Goal: Task Accomplishment & Management: Manage account settings

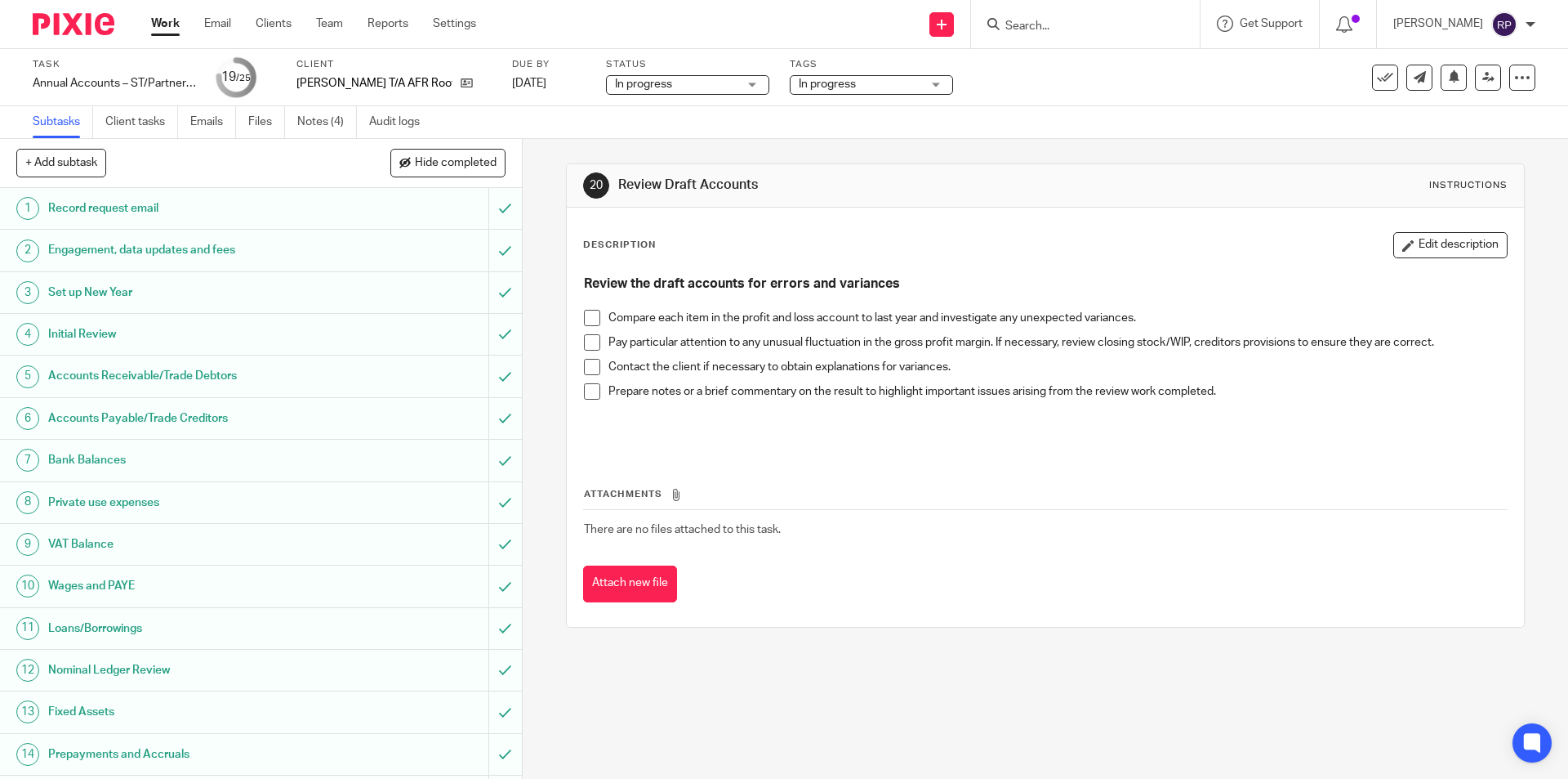
scroll to position [458, 0]
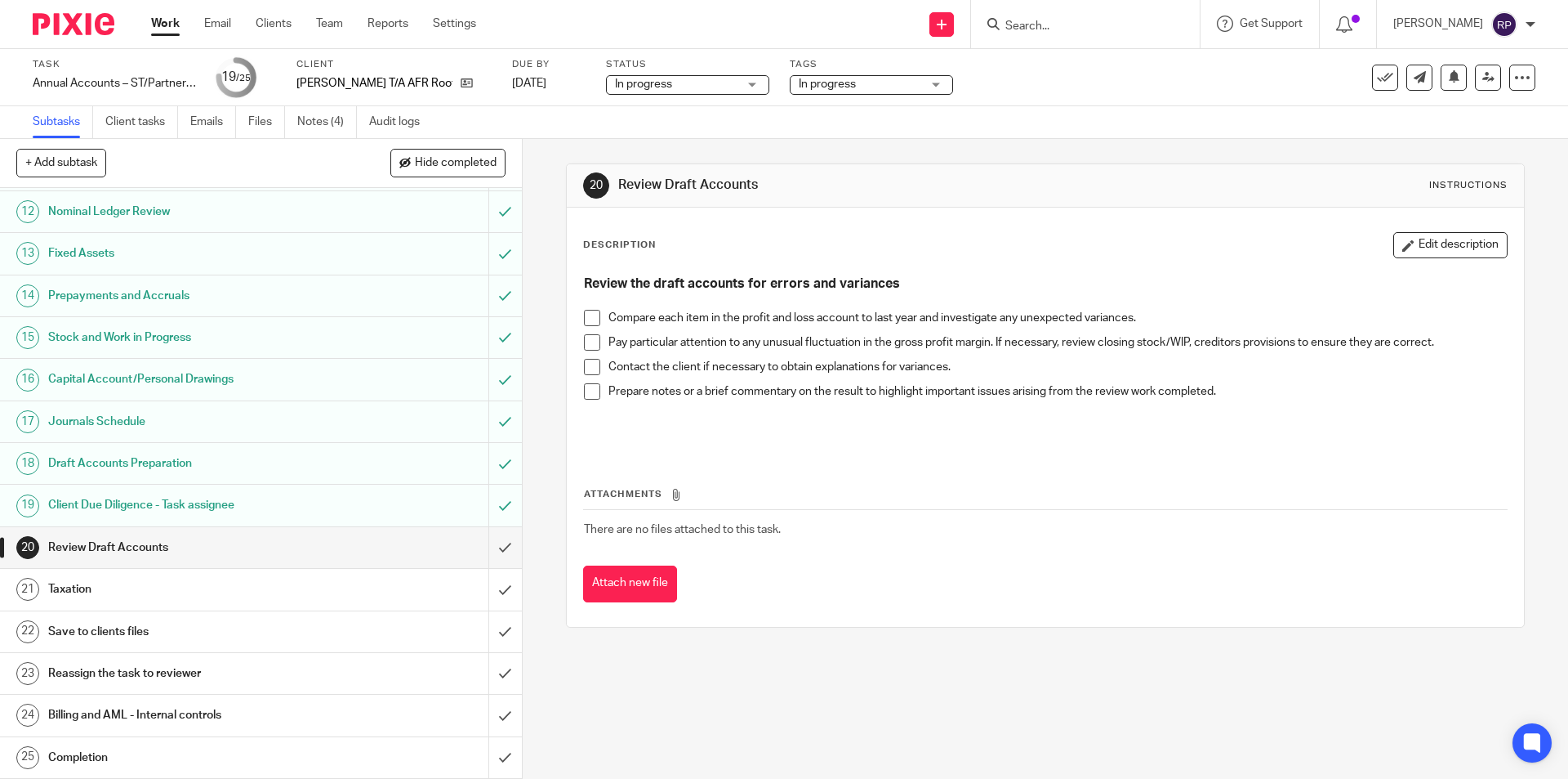
click at [587, 319] on span at bounding box center [592, 318] width 16 height 16
click at [590, 340] on span at bounding box center [592, 342] width 16 height 16
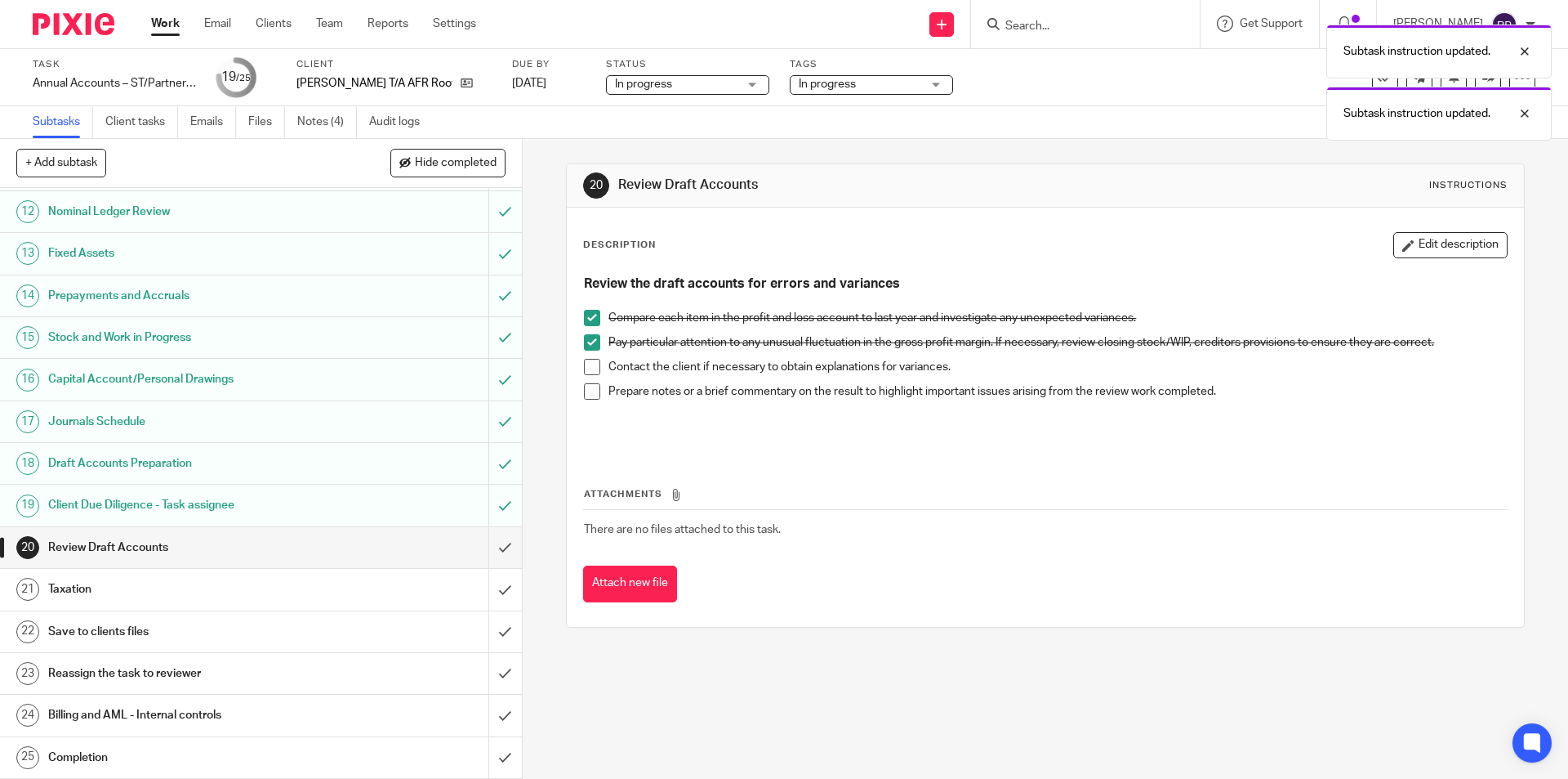
click at [591, 391] on span at bounding box center [592, 391] width 16 height 16
click at [488, 545] on input "submit" at bounding box center [261, 547] width 522 height 41
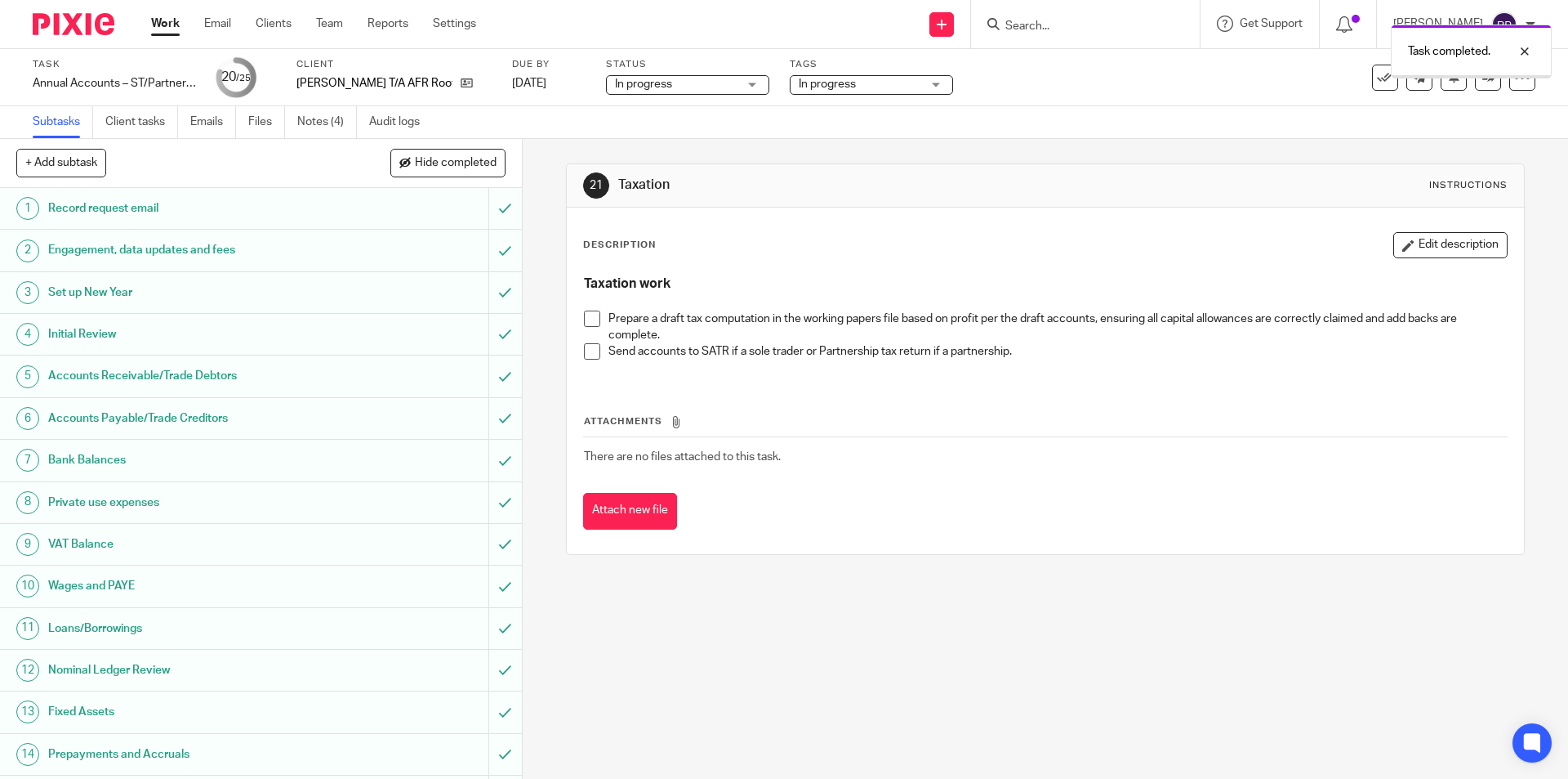
scroll to position [458, 0]
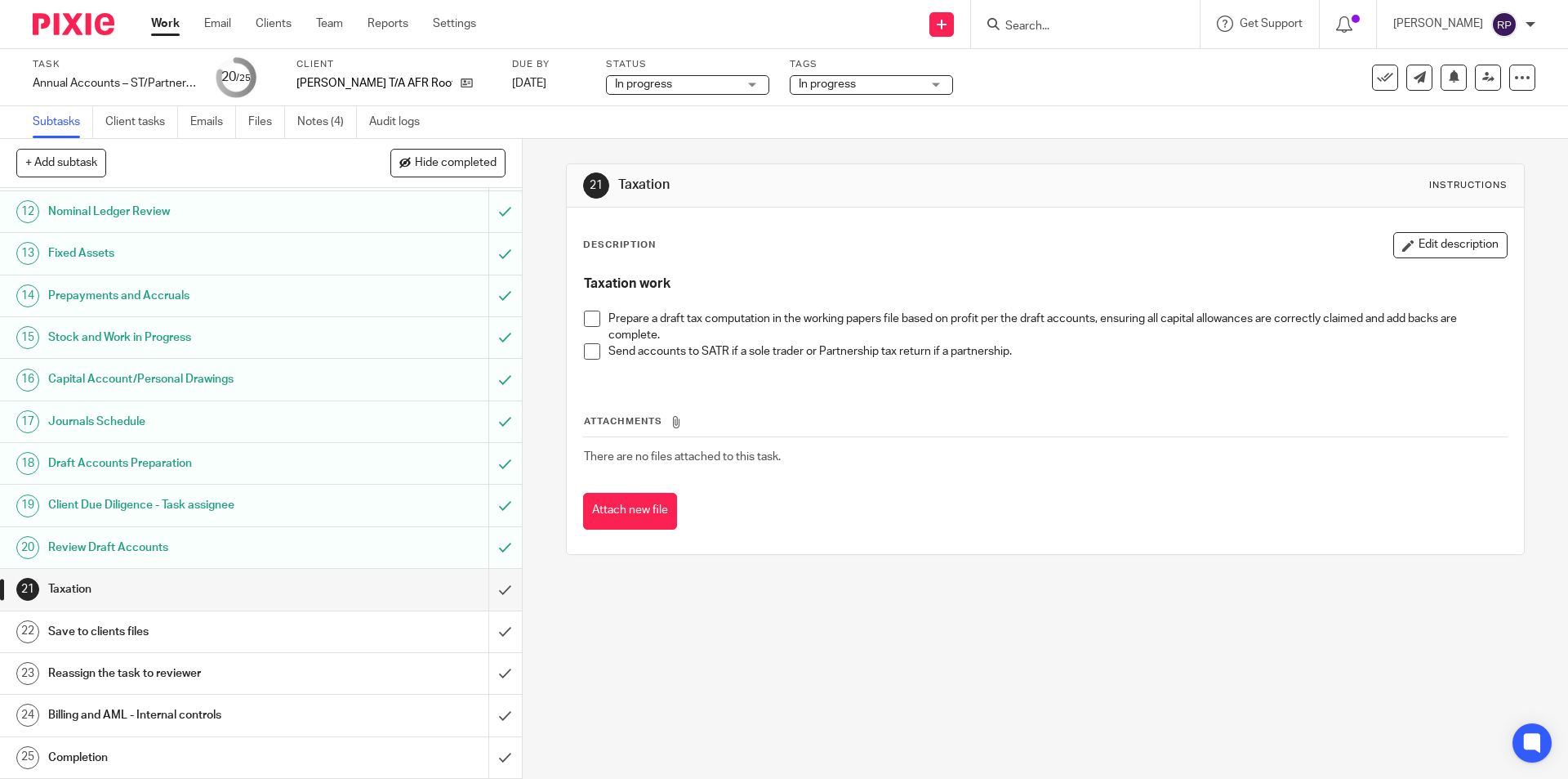
click at [593, 313] on span at bounding box center [592, 319] width 16 height 16
click at [585, 358] on span at bounding box center [592, 351] width 16 height 16
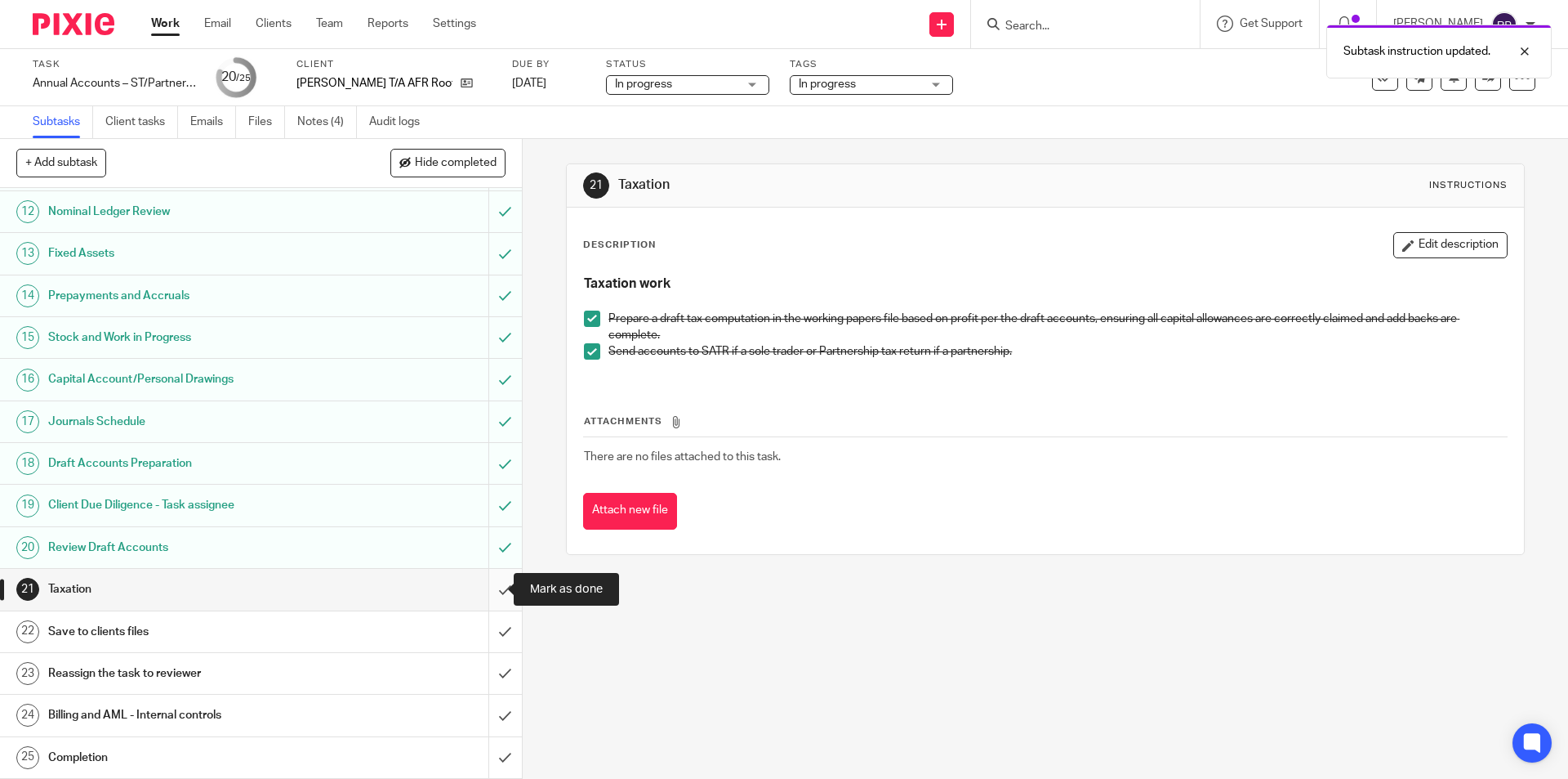
click at [488, 584] on input "submit" at bounding box center [261, 588] width 522 height 41
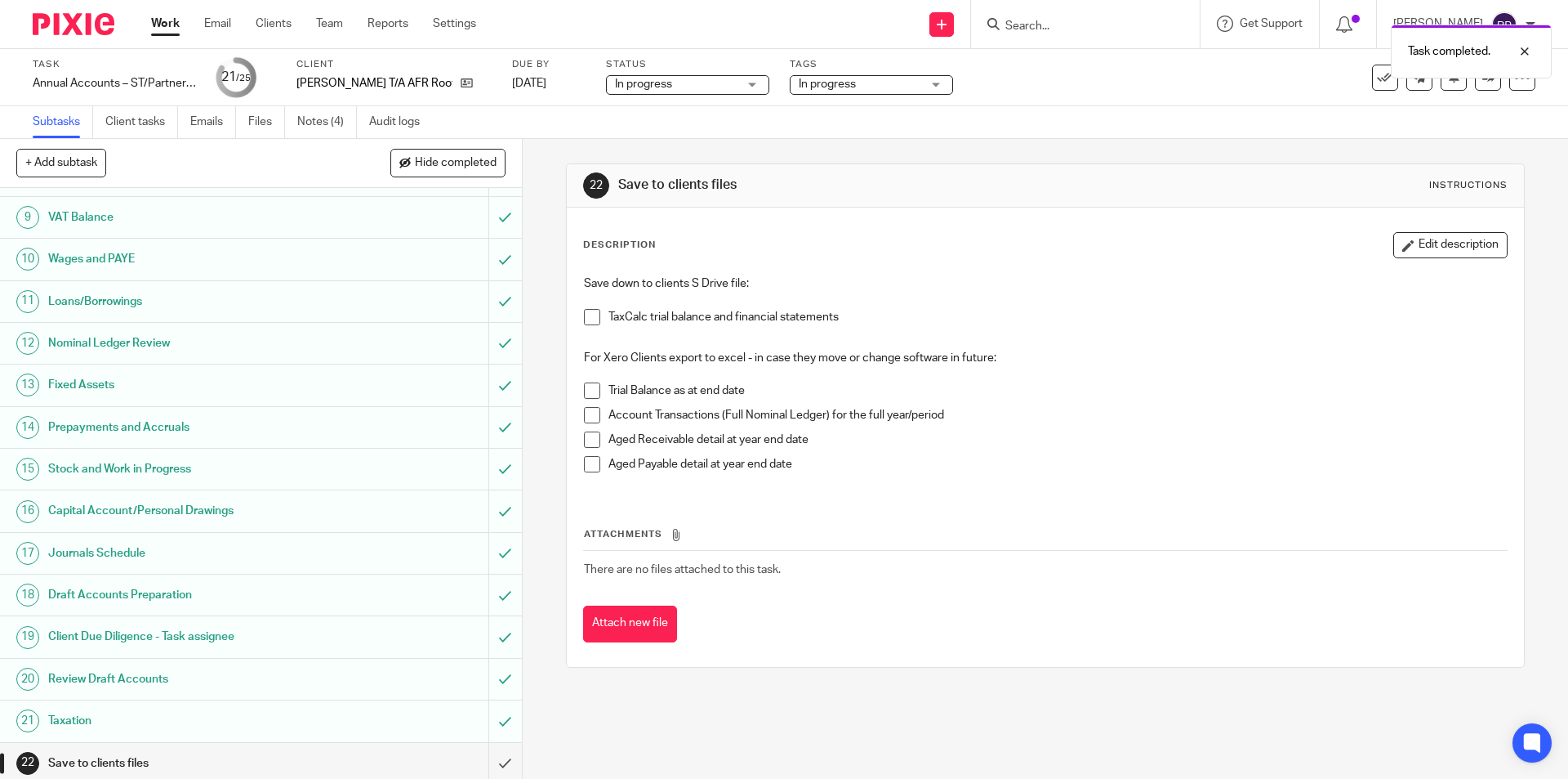
scroll to position [458, 0]
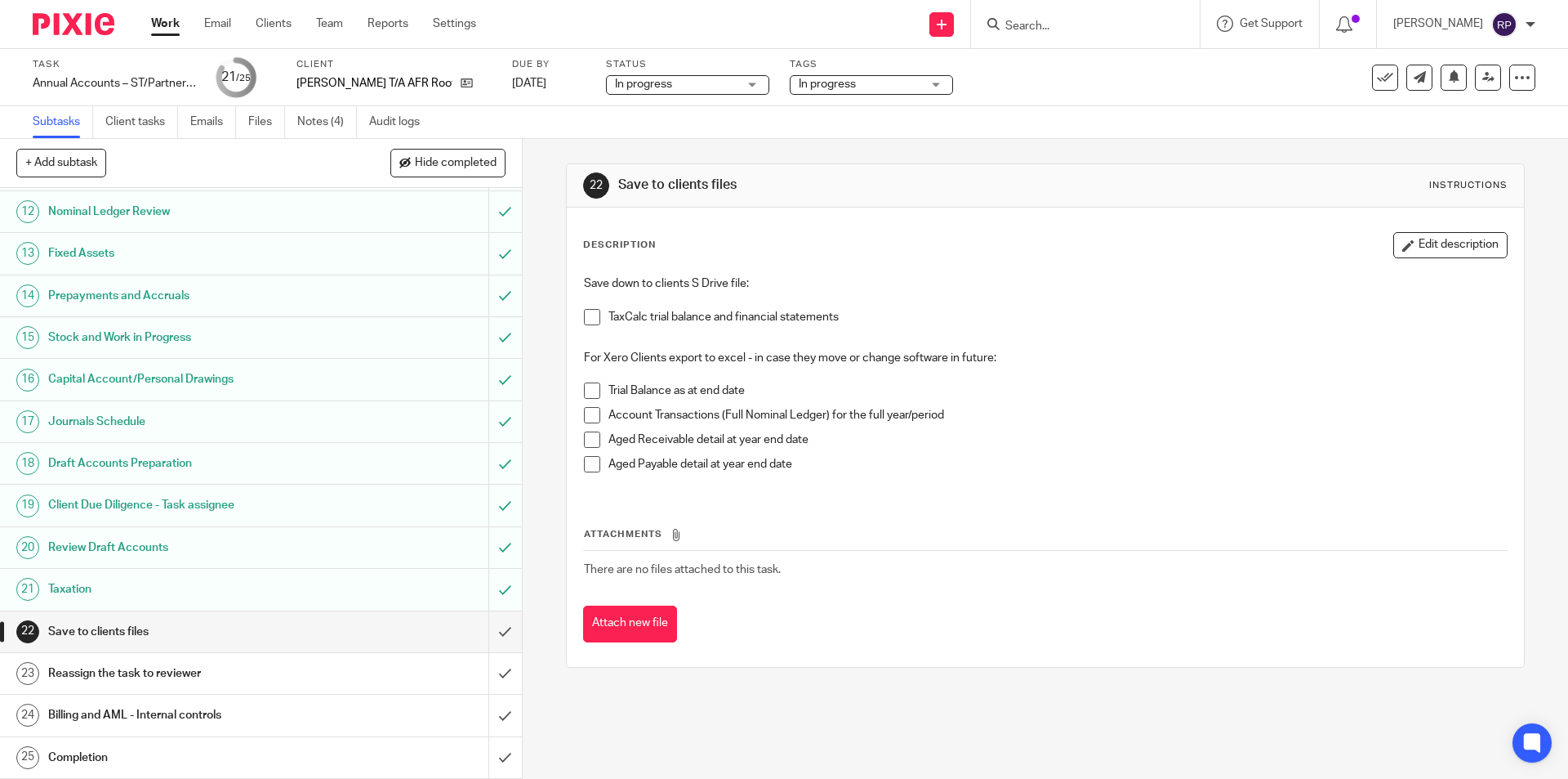
click at [590, 317] on span at bounding box center [592, 317] width 16 height 16
click at [588, 393] on span at bounding box center [592, 391] width 16 height 16
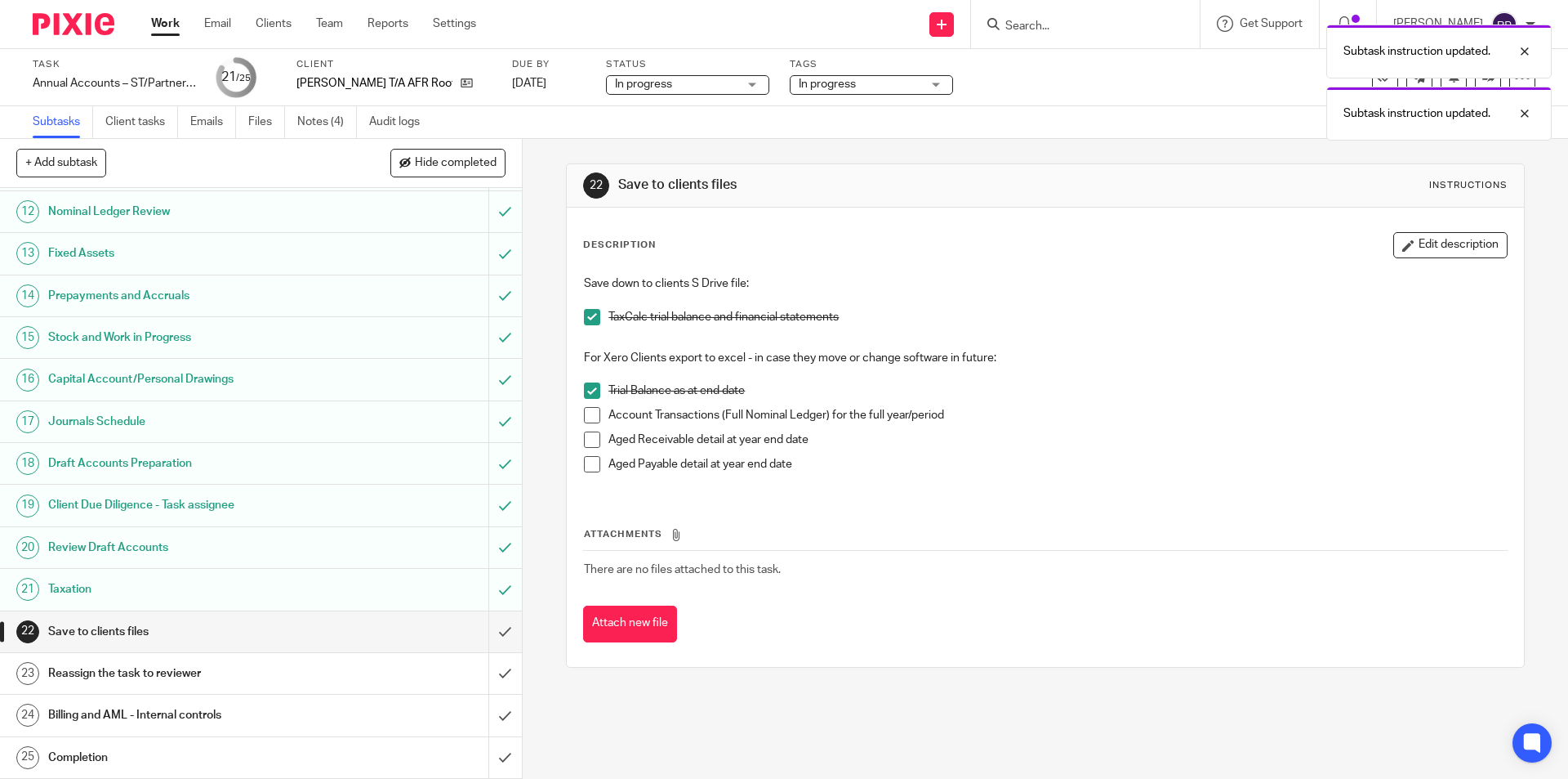
click at [589, 441] on span at bounding box center [592, 439] width 16 height 16
click at [590, 466] on span at bounding box center [592, 464] width 16 height 16
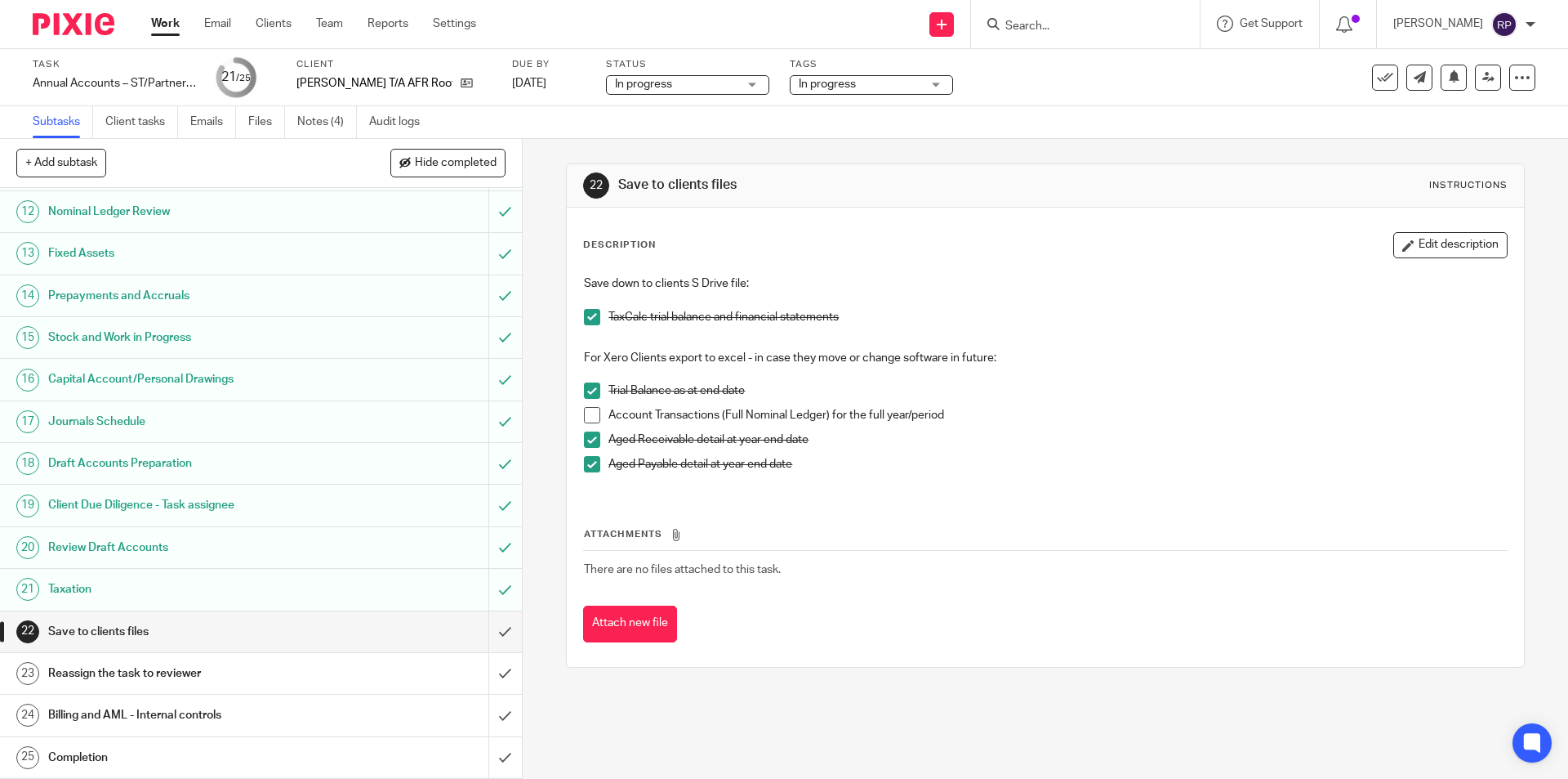
click at [594, 409] on span at bounding box center [592, 415] width 16 height 16
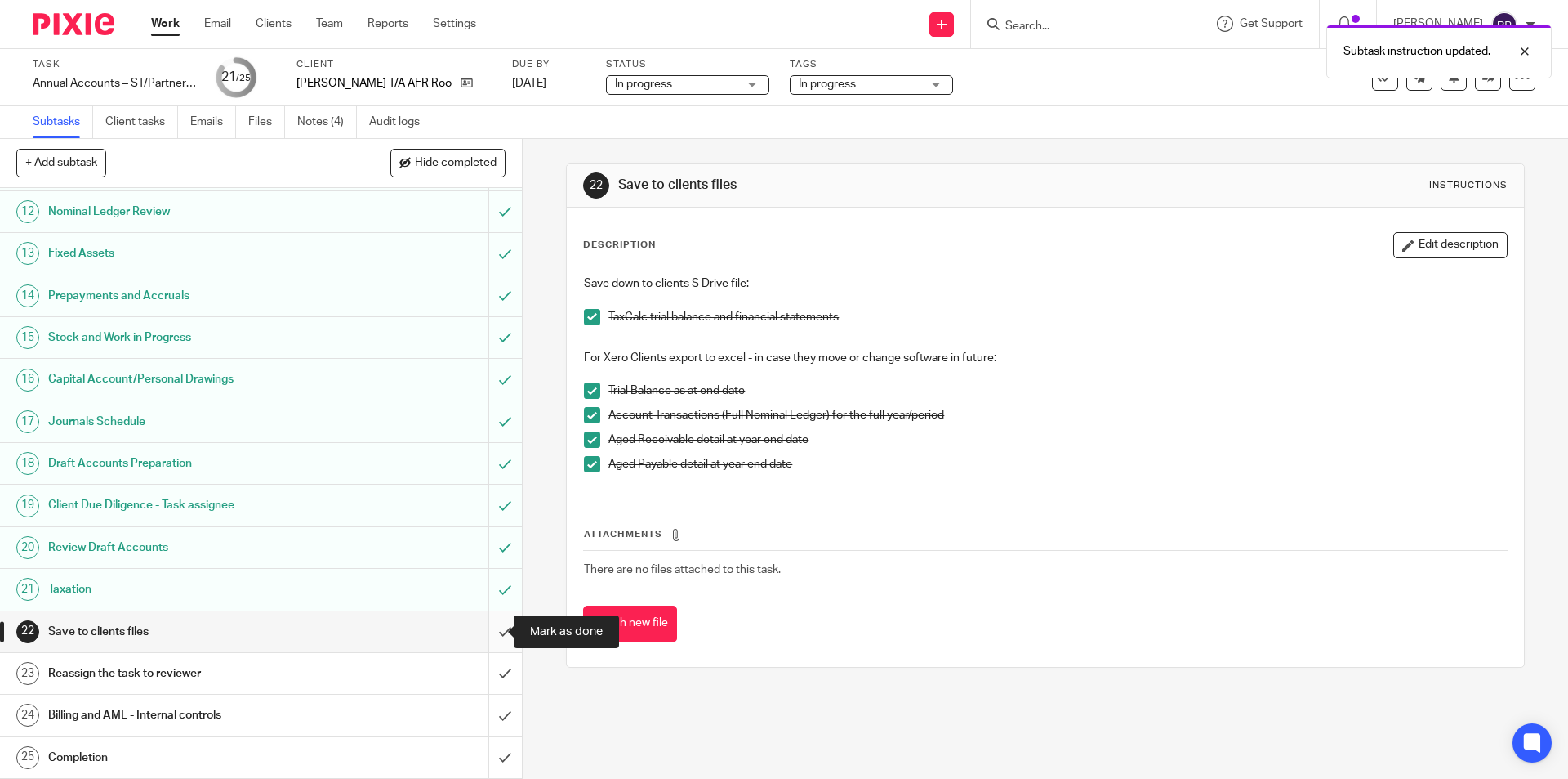
click at [485, 627] on input "submit" at bounding box center [261, 631] width 522 height 41
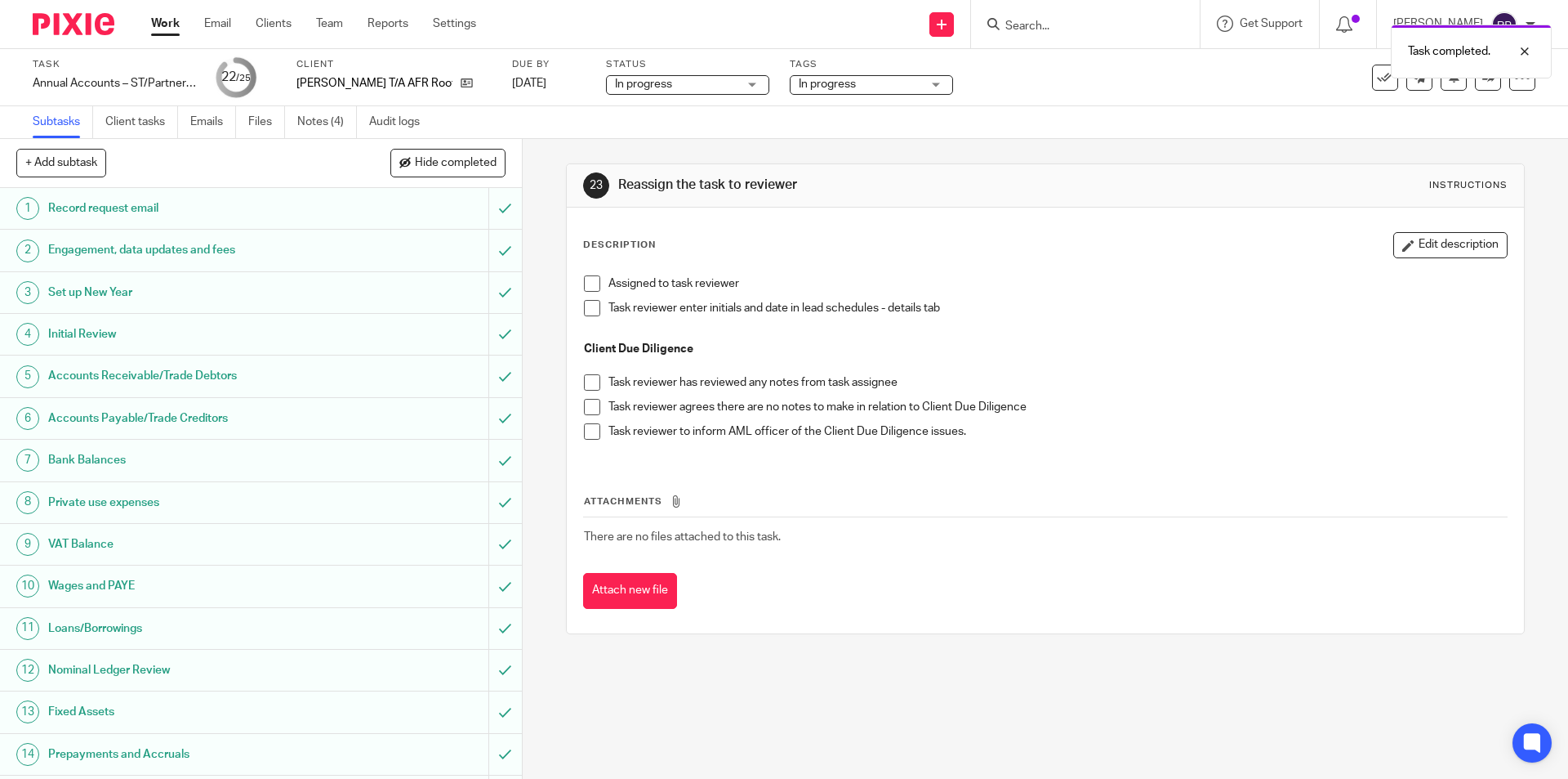
click at [591, 281] on span at bounding box center [592, 284] width 16 height 16
click at [893, 77] on div "Task completed. Subtask instruction updated." at bounding box center [1167, 78] width 768 height 124
click at [897, 86] on div "Task completed. Subtask instruction updated." at bounding box center [1167, 78] width 768 height 124
click at [923, 88] on div "Task completed. Subtask instruction updated." at bounding box center [1167, 78] width 768 height 124
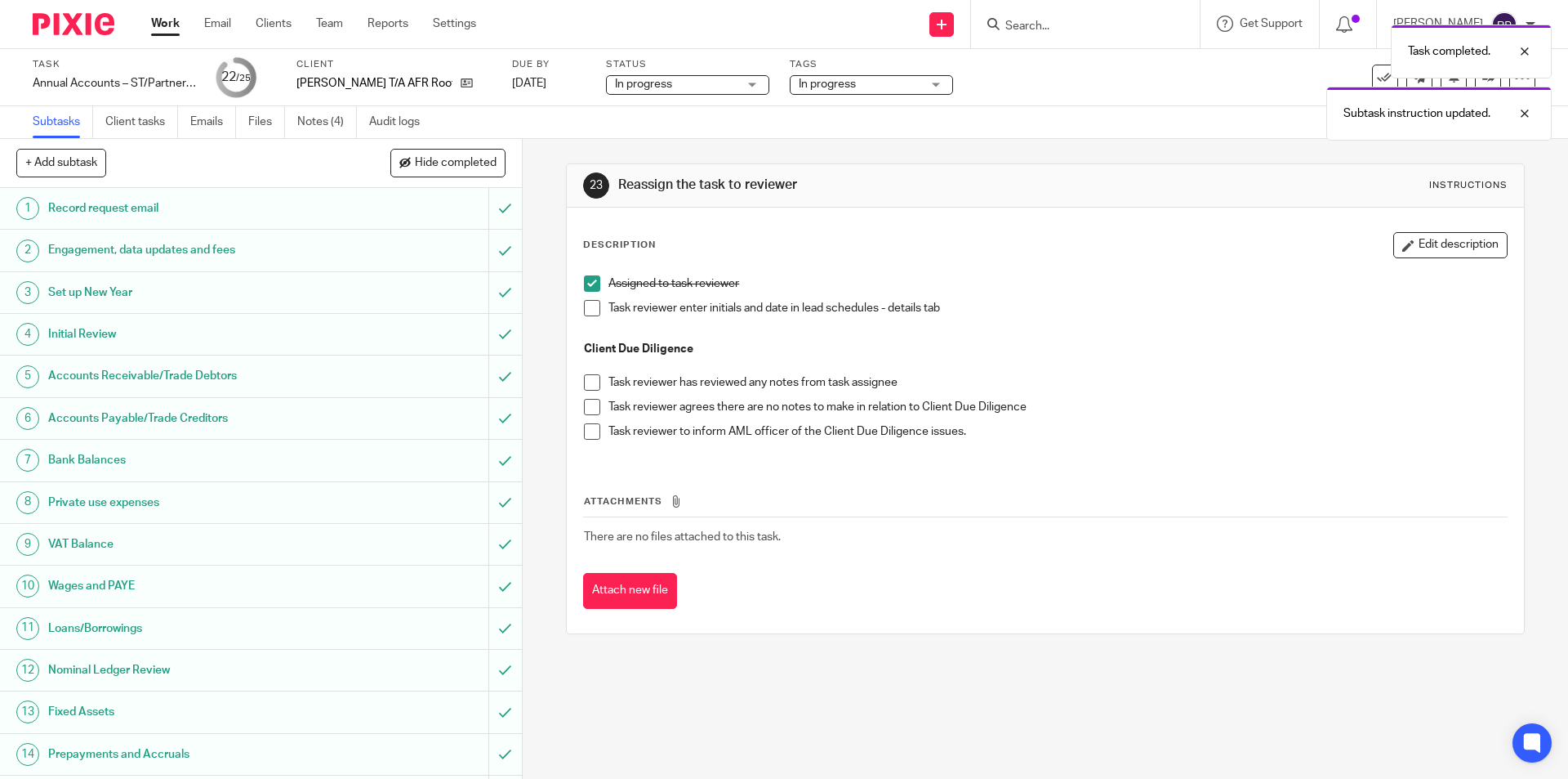
click at [919, 84] on div "Task completed. Subtask instruction updated." at bounding box center [1167, 78] width 768 height 124
click at [919, 84] on div "In progress" at bounding box center [870, 85] width 163 height 20
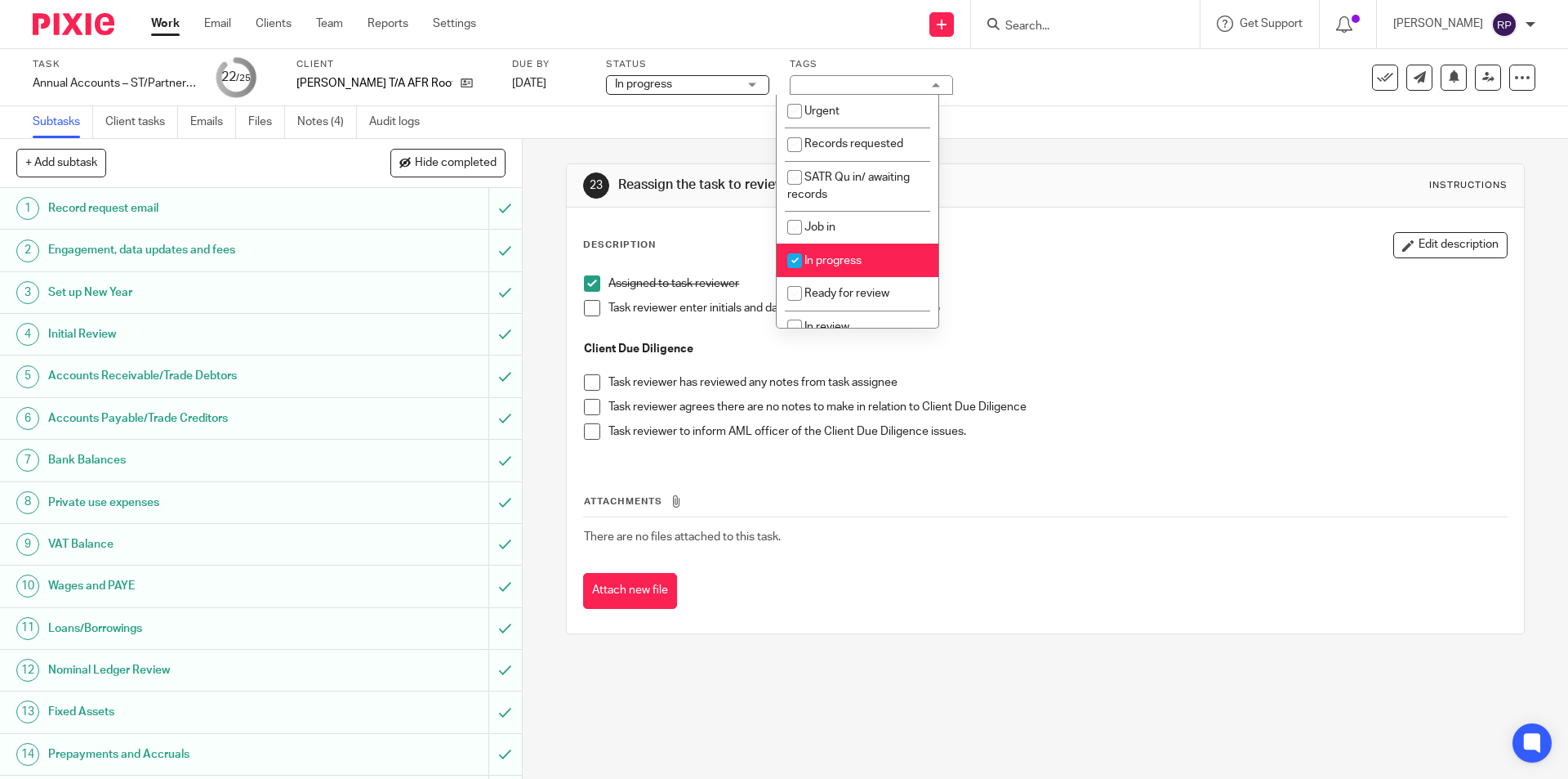
click at [847, 261] on span "In progress" at bounding box center [834, 260] width 58 height 12
checkbox input "false"
click at [848, 297] on span "Ready for review" at bounding box center [847, 293] width 85 height 12
checkbox input "true"
click at [1055, 297] on div "Assigned to task reviewer" at bounding box center [1057, 287] width 897 height 24
